Goal: Task Accomplishment & Management: Manage account settings

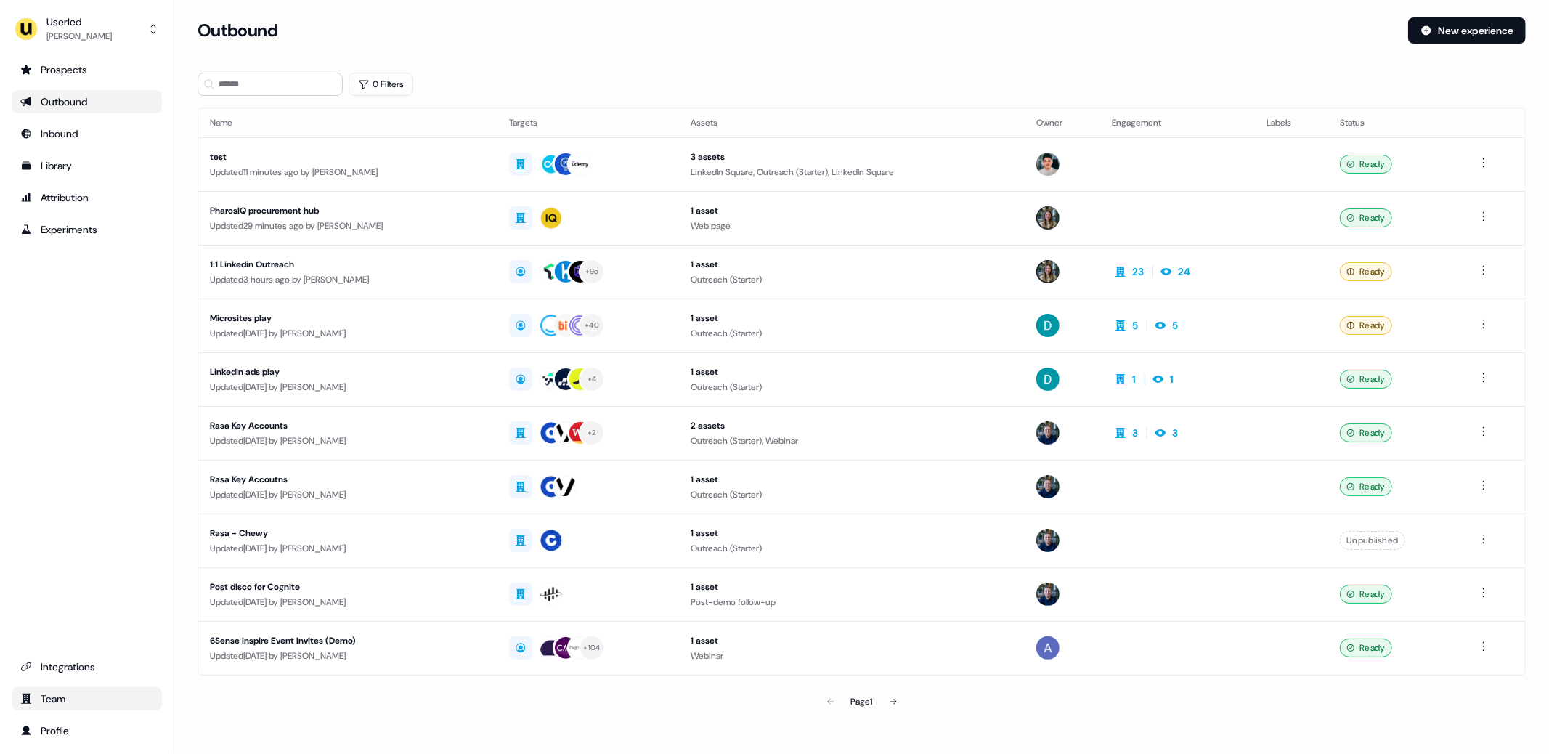
click at [108, 701] on div "Team" at bounding box center [86, 699] width 133 height 15
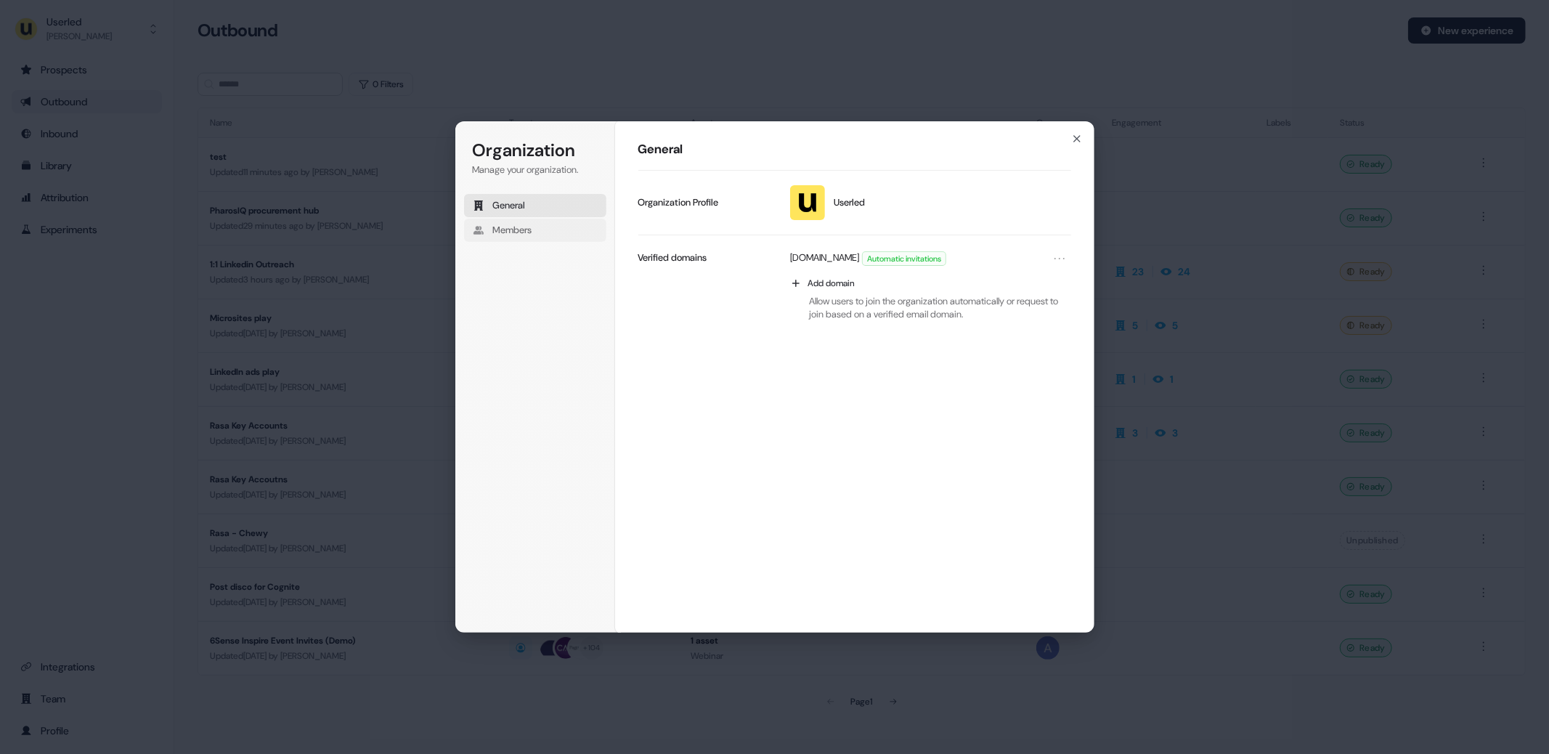
click at [549, 232] on button "Members" at bounding box center [535, 230] width 142 height 23
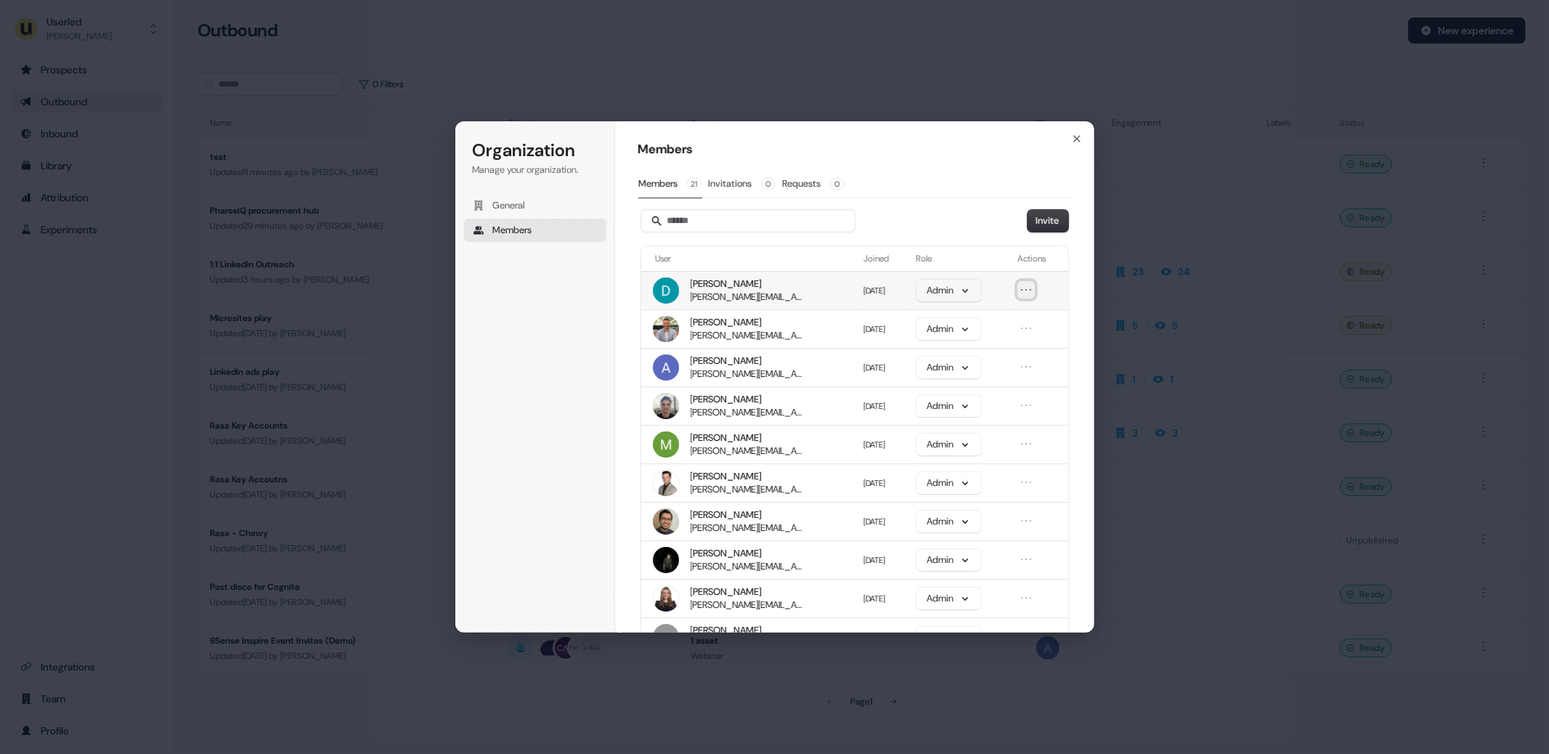
click at [1027, 290] on icon "Open menu" at bounding box center [1026, 290] width 15 height 15
click at [259, 400] on div "Organization Manage your organization. General Members Organization Members Mem…" at bounding box center [774, 377] width 1549 height 754
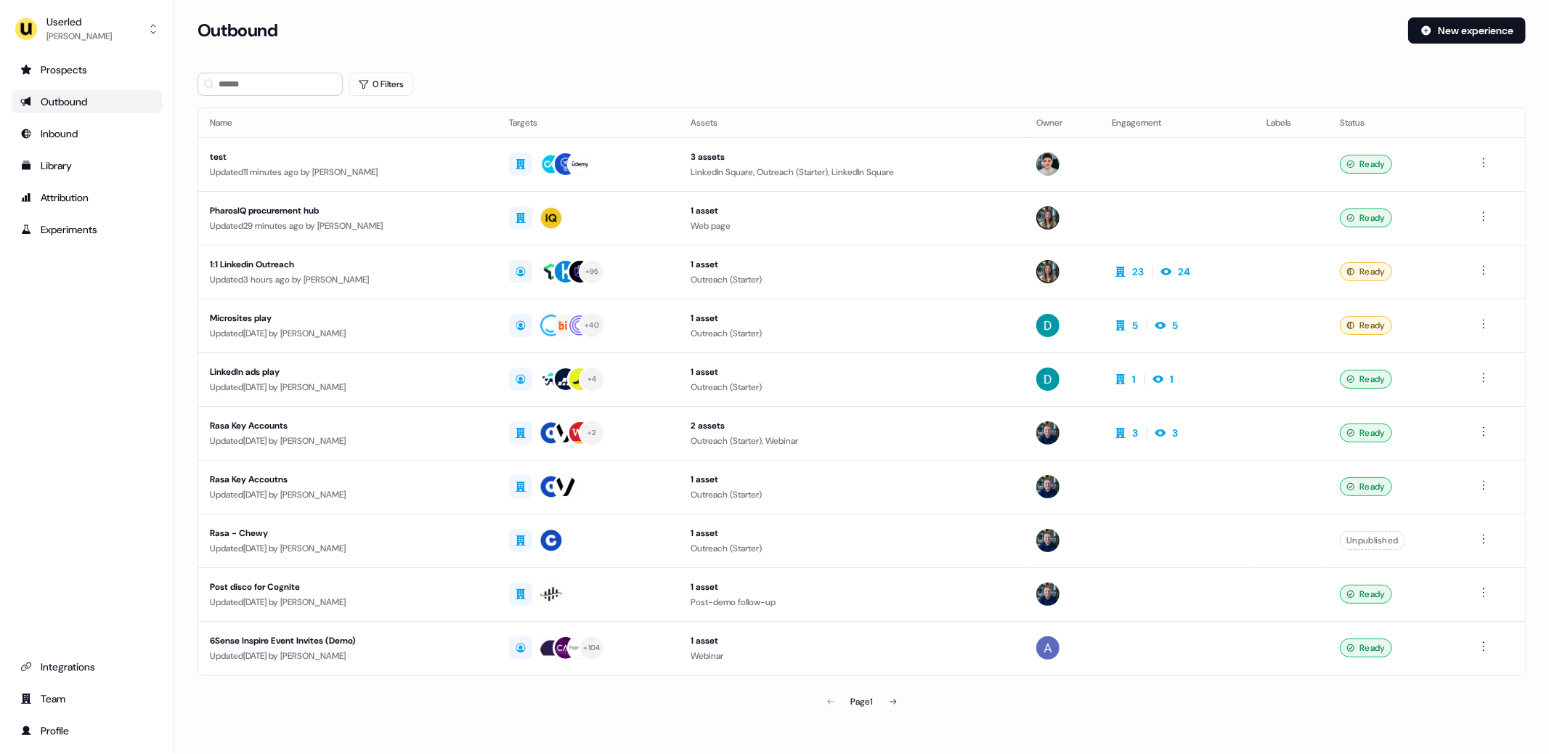
click at [182, 440] on section "Loading... Outbound New experience 0 Filters Name Targets Assets Owner Engageme…" at bounding box center [861, 386] width 1375 height 739
click at [78, 724] on div "Profile" at bounding box center [86, 731] width 133 height 15
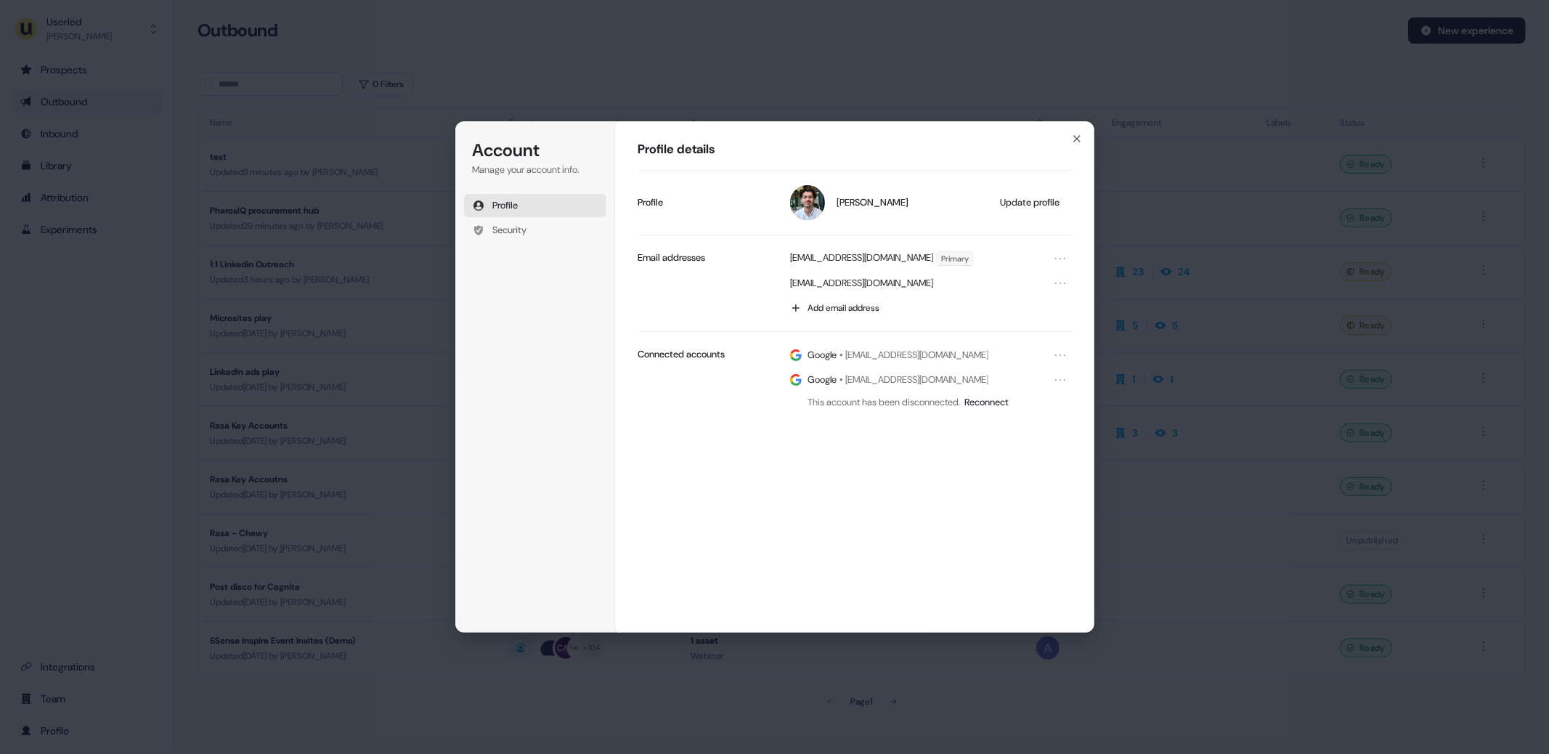
click at [683, 136] on div "Profile details [PERSON_NAME] Update profile Profile [PERSON_NAME][EMAIL_ADDRES…" at bounding box center [855, 377] width 480 height 513
click at [1078, 138] on icon "button" at bounding box center [1077, 139] width 12 height 12
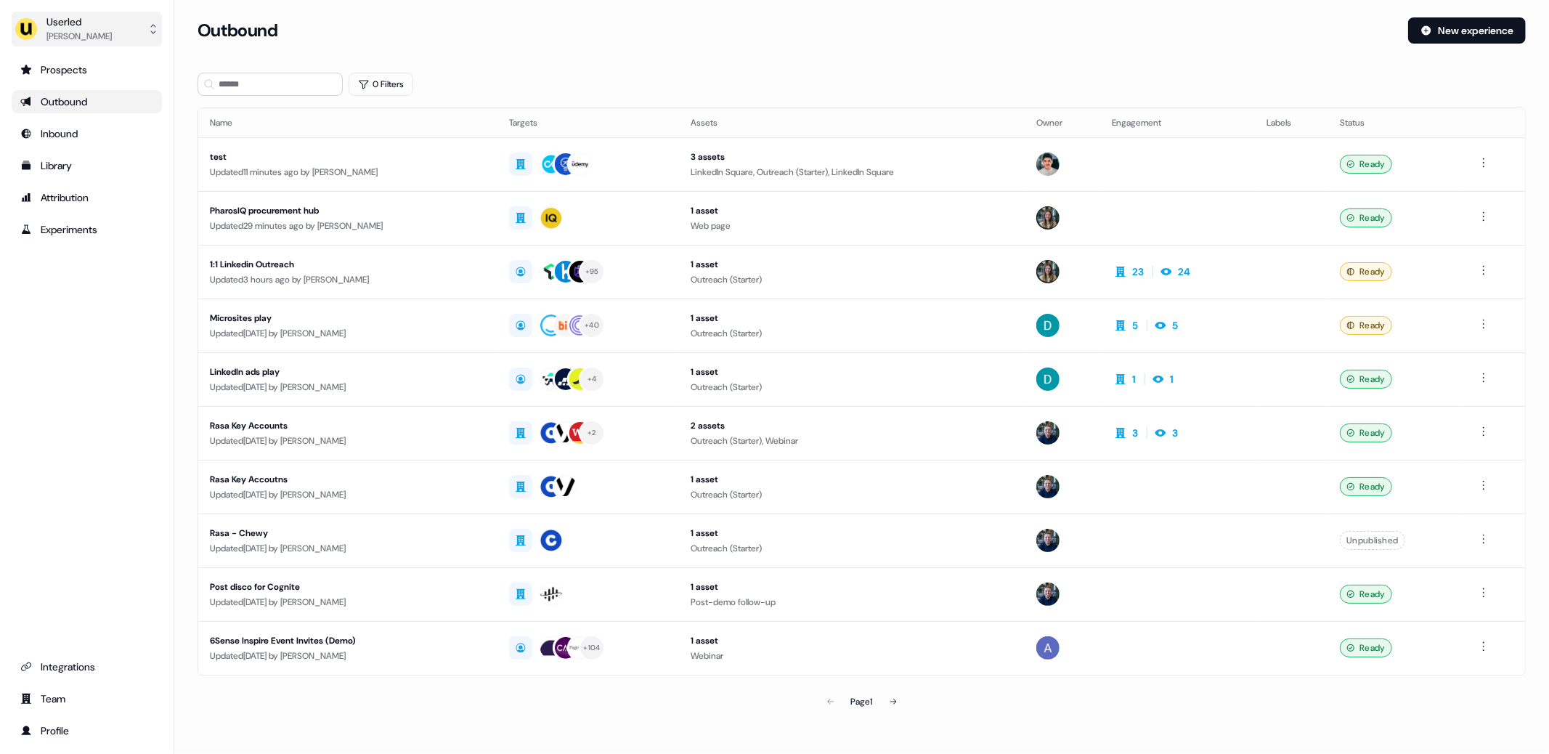
click at [76, 35] on div "[PERSON_NAME]" at bounding box center [78, 36] width 65 height 15
click at [71, 62] on div "Impersonate (Admin)" at bounding box center [86, 68] width 138 height 26
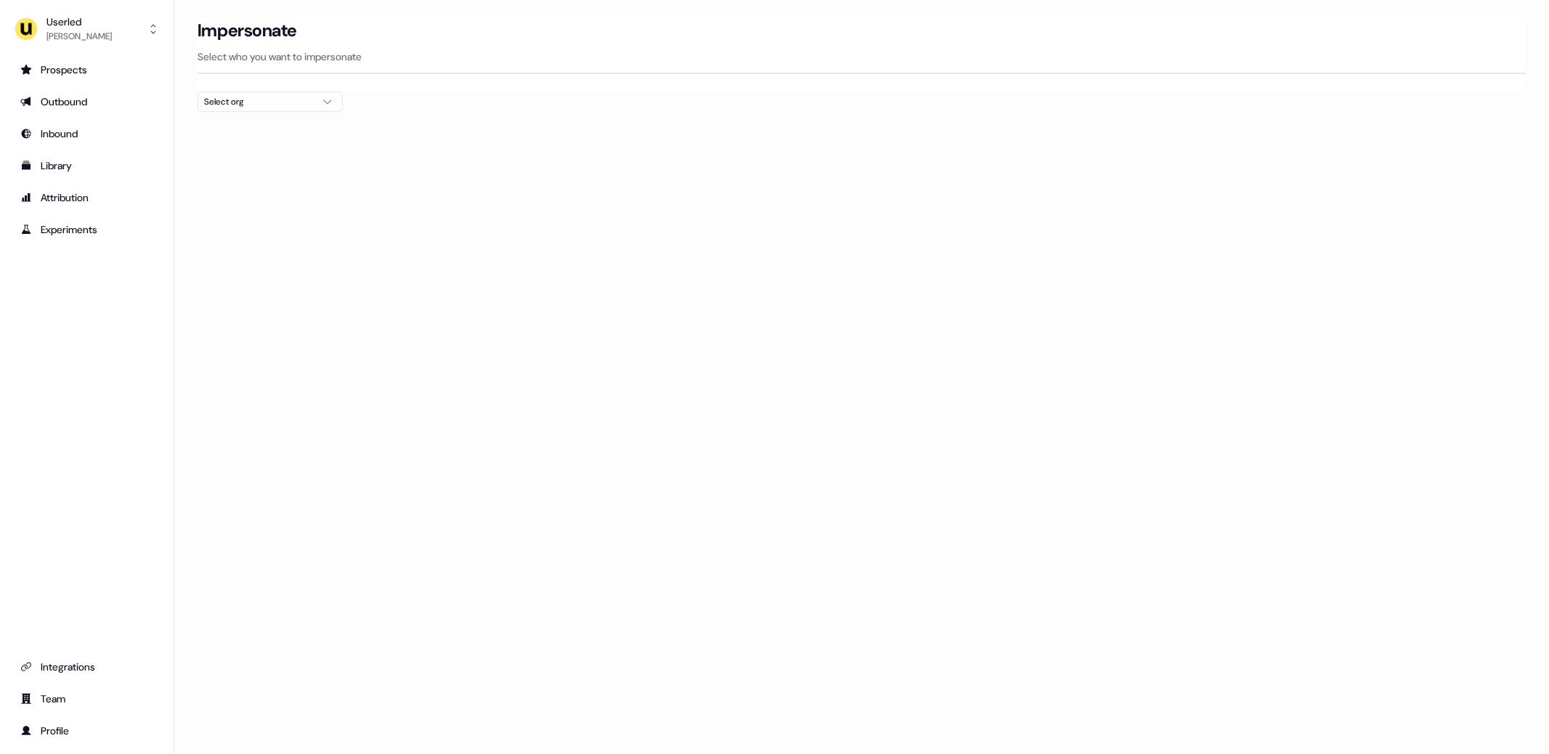
click at [312, 106] on div "Select org" at bounding box center [258, 101] width 109 height 15
type input "*****"
click at [249, 149] on div "Gupshup" at bounding box center [270, 153] width 144 height 23
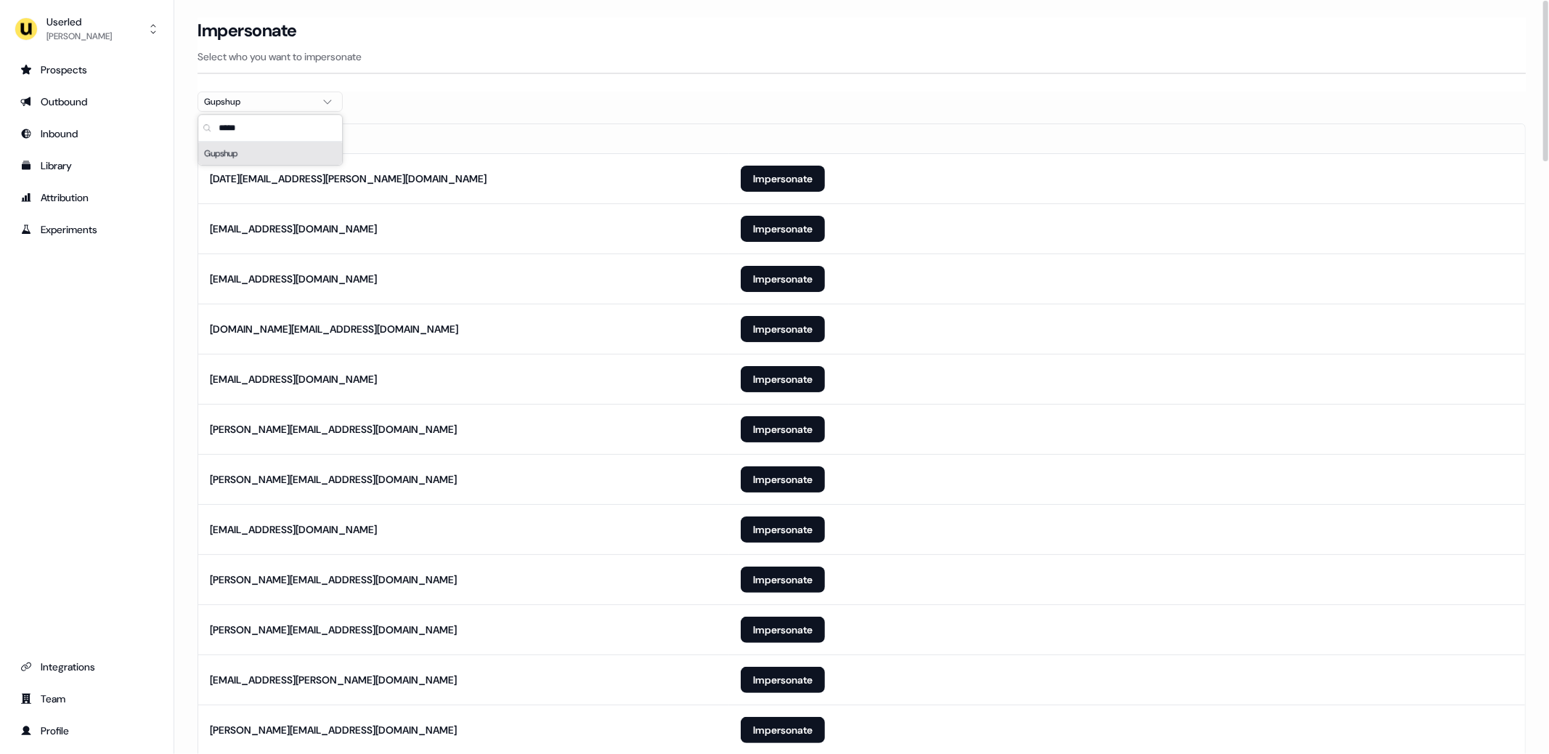
click at [810, 420] on button "Impersonate" at bounding box center [783, 429] width 84 height 26
